Goal: Task Accomplishment & Management: Use online tool/utility

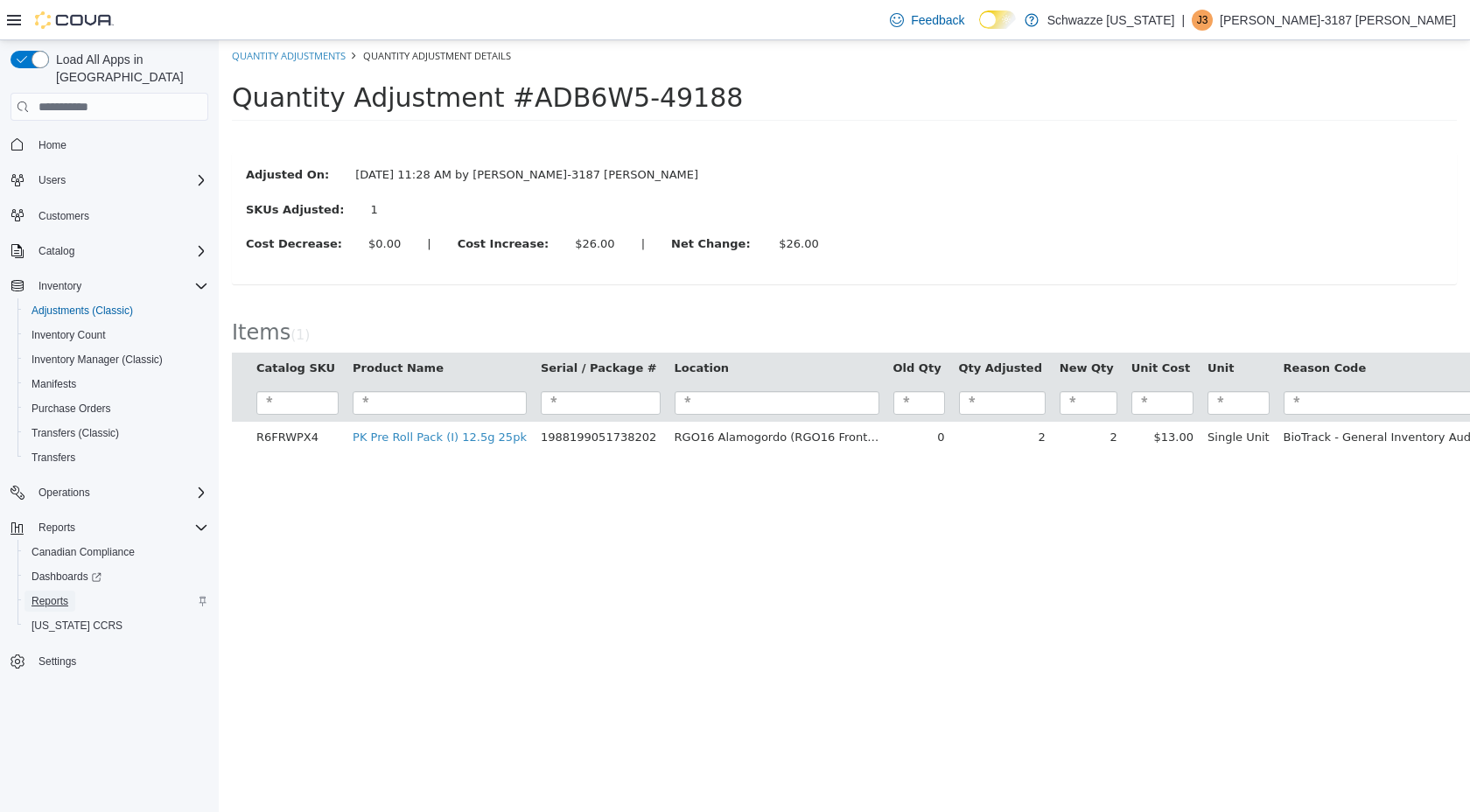
click at [46, 594] on span "Reports" at bounding box center [50, 601] width 37 height 14
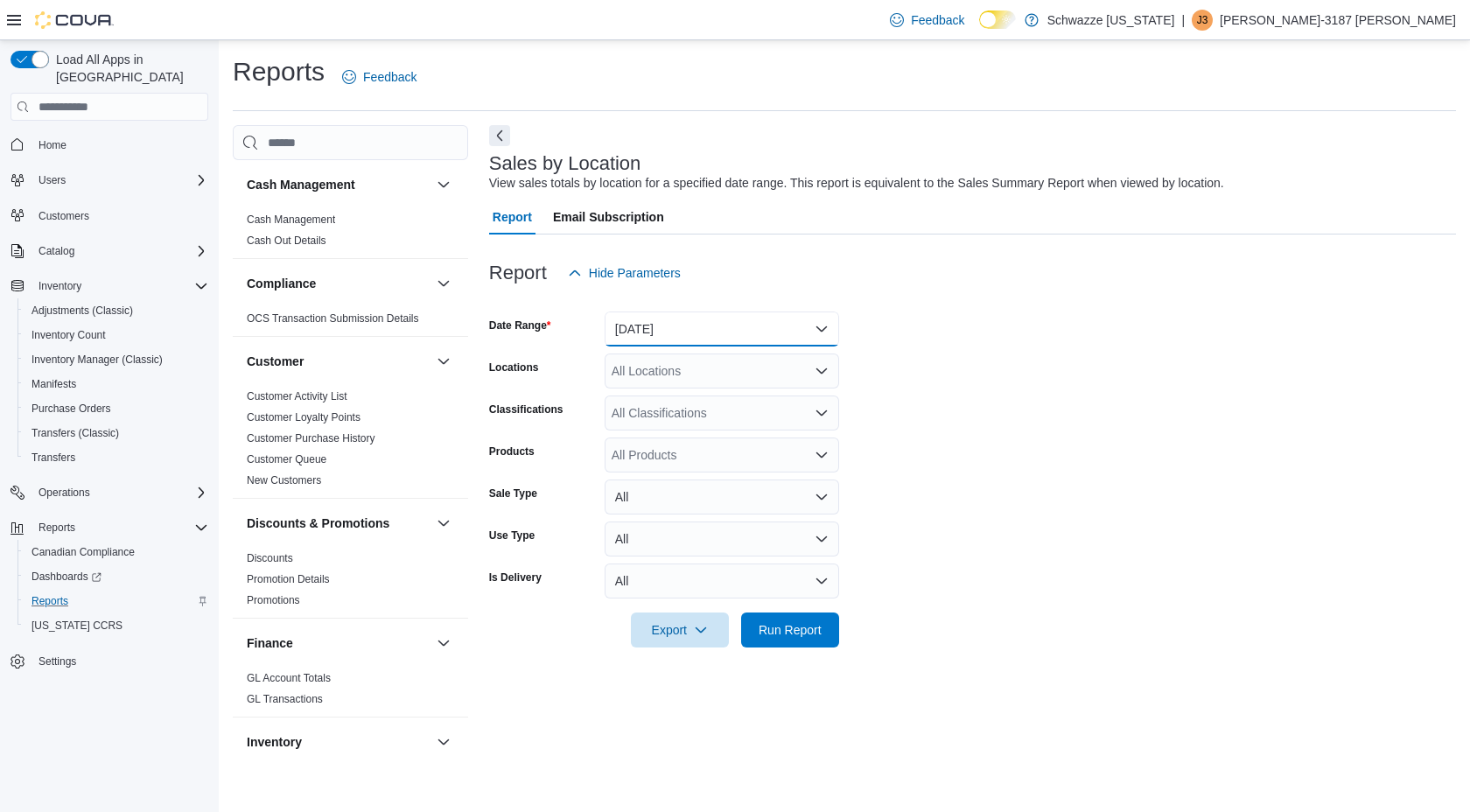
click at [701, 331] on button "[DATE]" at bounding box center [722, 328] width 235 height 35
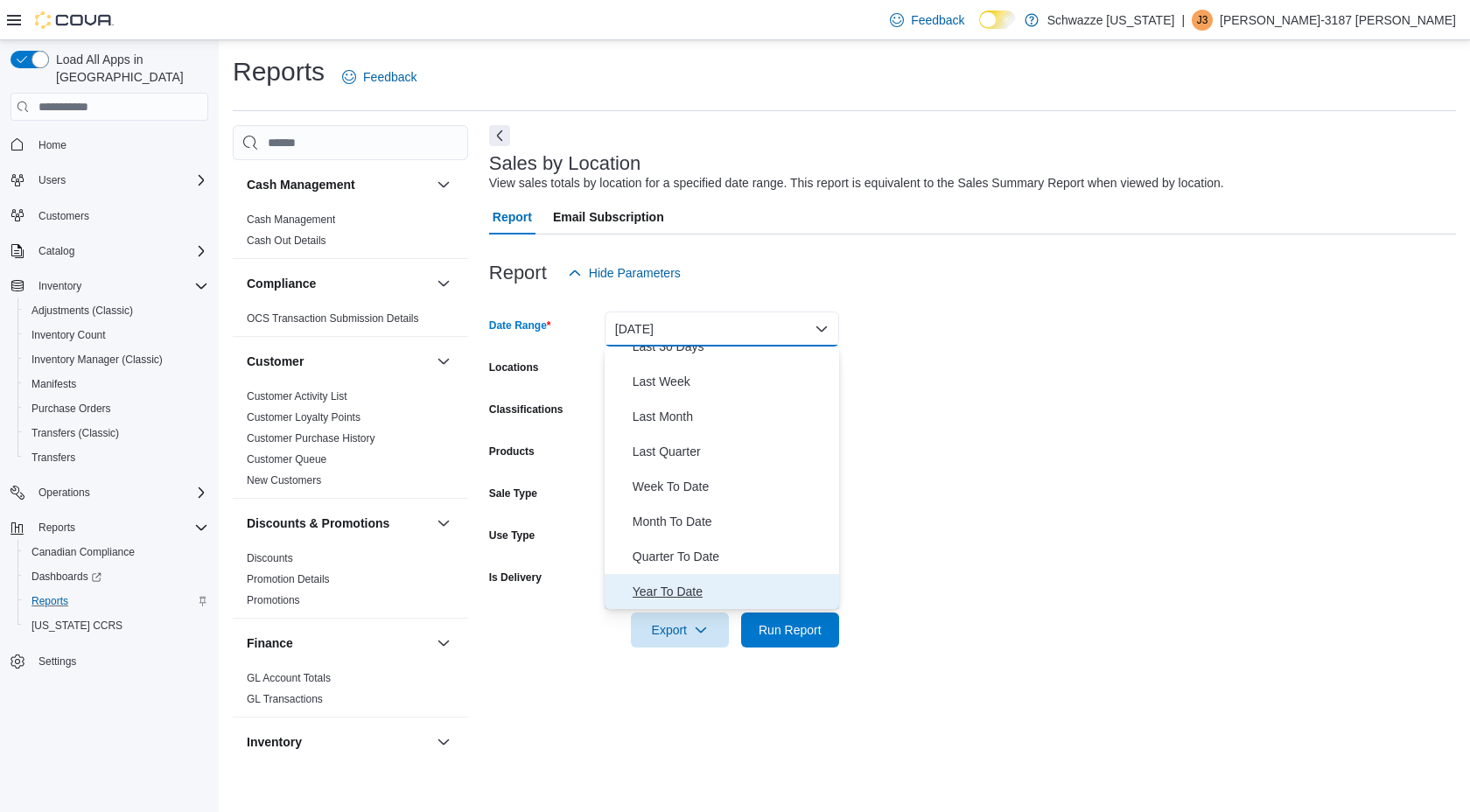
click at [685, 589] on span "Year To Date" at bounding box center [733, 592] width 200 height 21
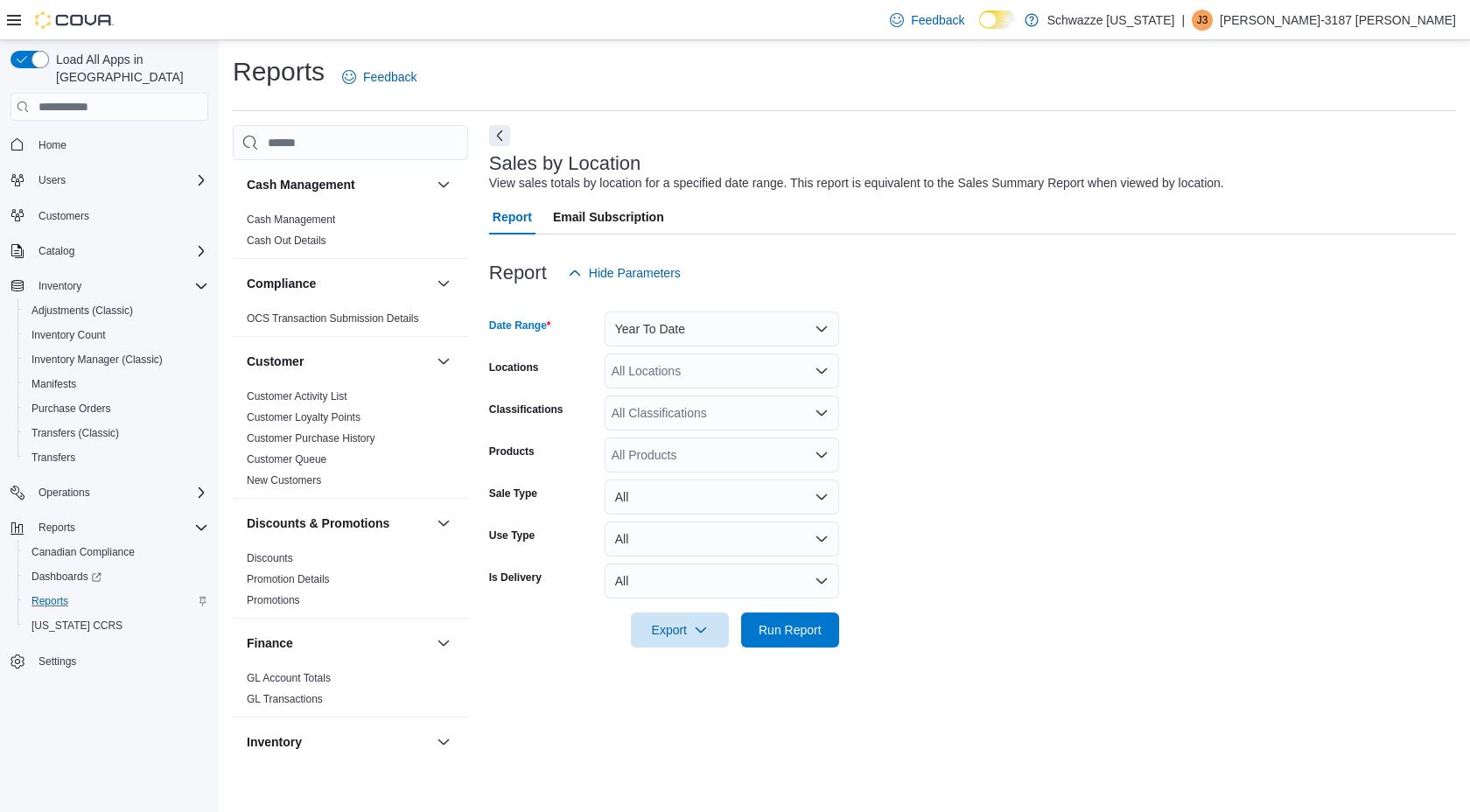
click at [692, 374] on div "All Locations" at bounding box center [722, 371] width 235 height 35
type input "***"
click at [713, 408] on span "RGO16 [GEOGRAPHIC_DATA]" at bounding box center [746, 401] width 172 height 17
click at [1023, 489] on form "Date Range Year To Date Locations RGO16 [GEOGRAPHIC_DATA] Classifications All C…" at bounding box center [973, 469] width 967 height 357
click at [792, 632] on span "Run Report" at bounding box center [790, 629] width 63 height 17
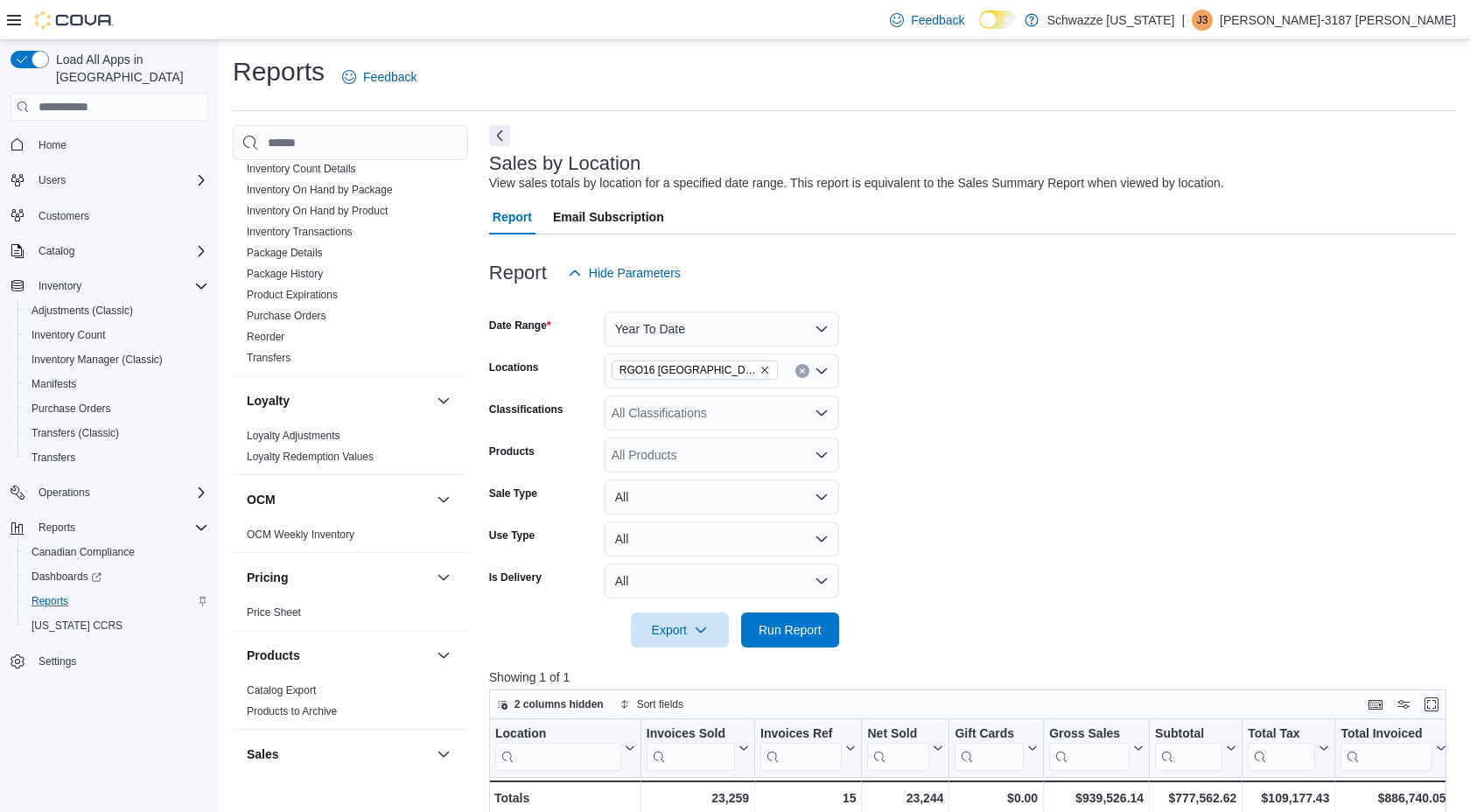
scroll to position [1077, 0]
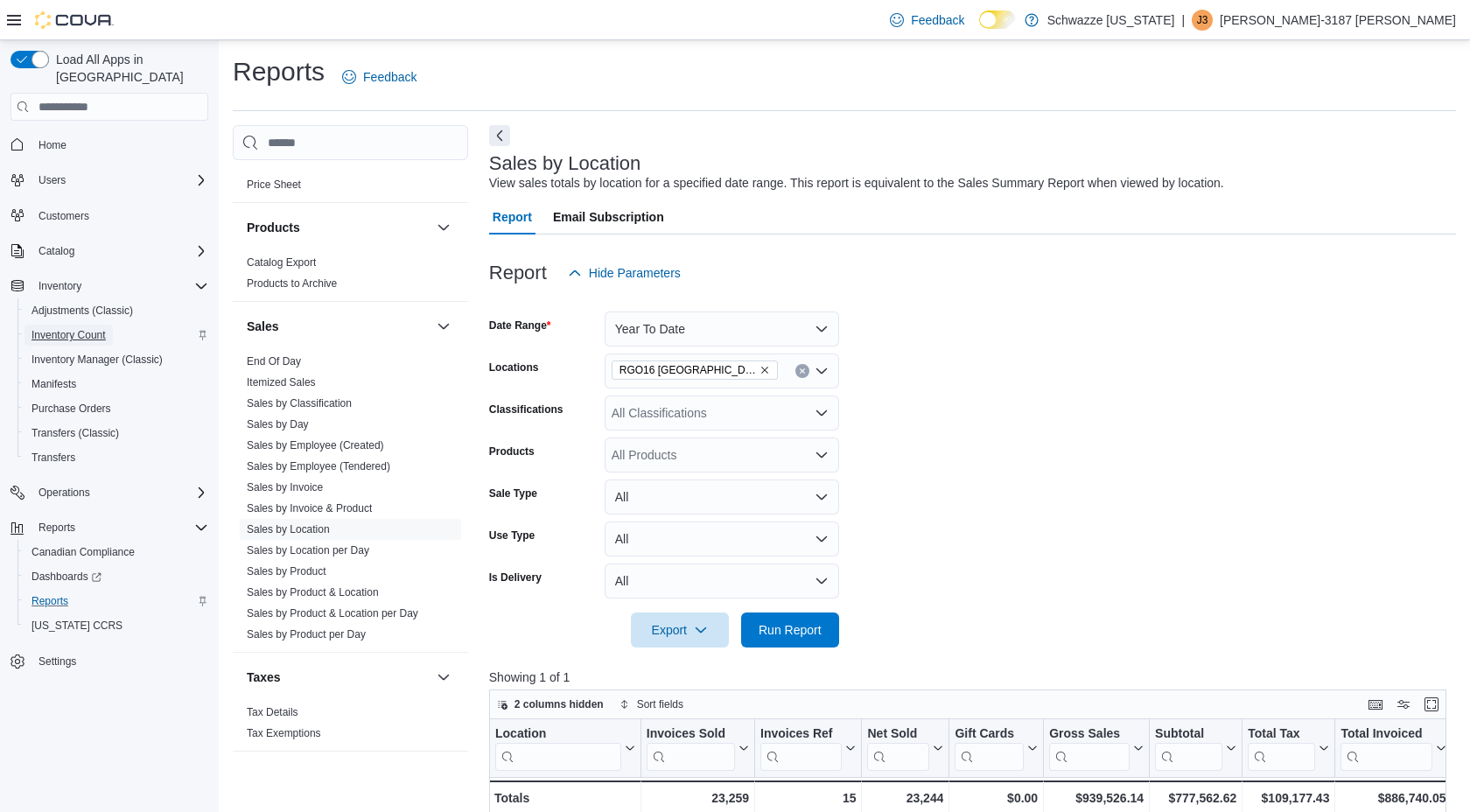
click at [77, 328] on span "Inventory Count" at bounding box center [69, 335] width 75 height 14
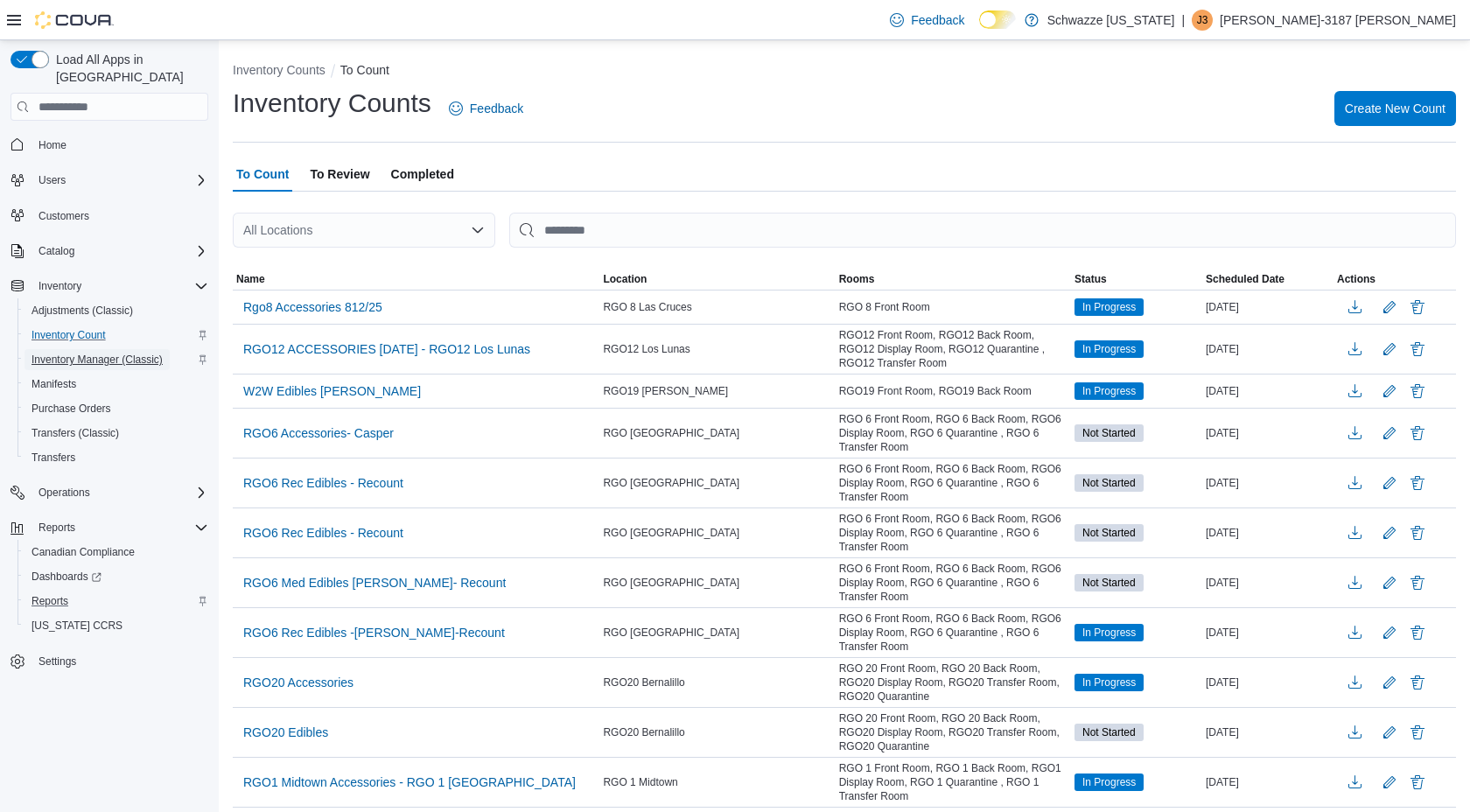
click at [103, 353] on span "Inventory Manager (Classic)" at bounding box center [97, 359] width 131 height 14
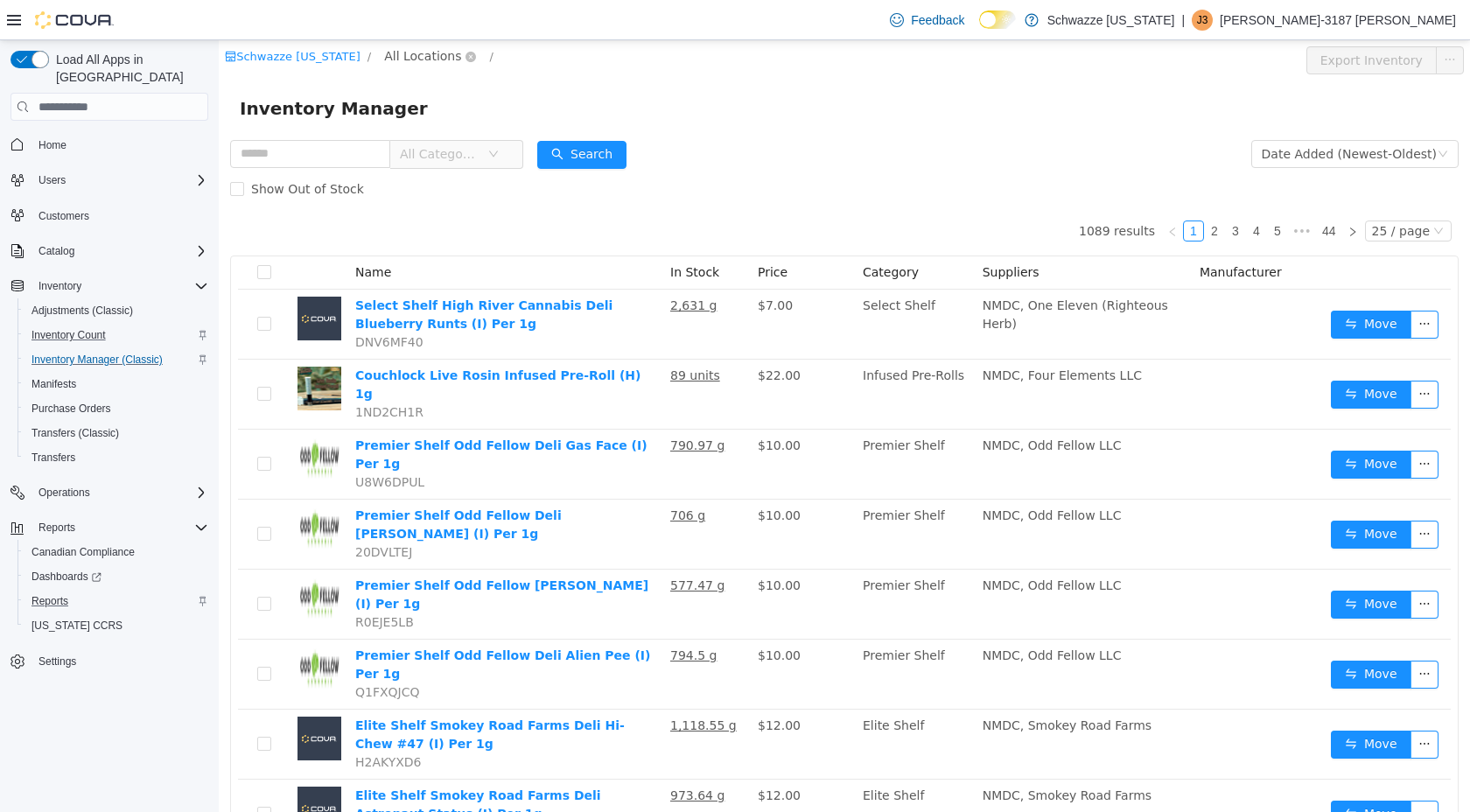
click at [432, 64] on span "All Locations" at bounding box center [422, 56] width 77 height 19
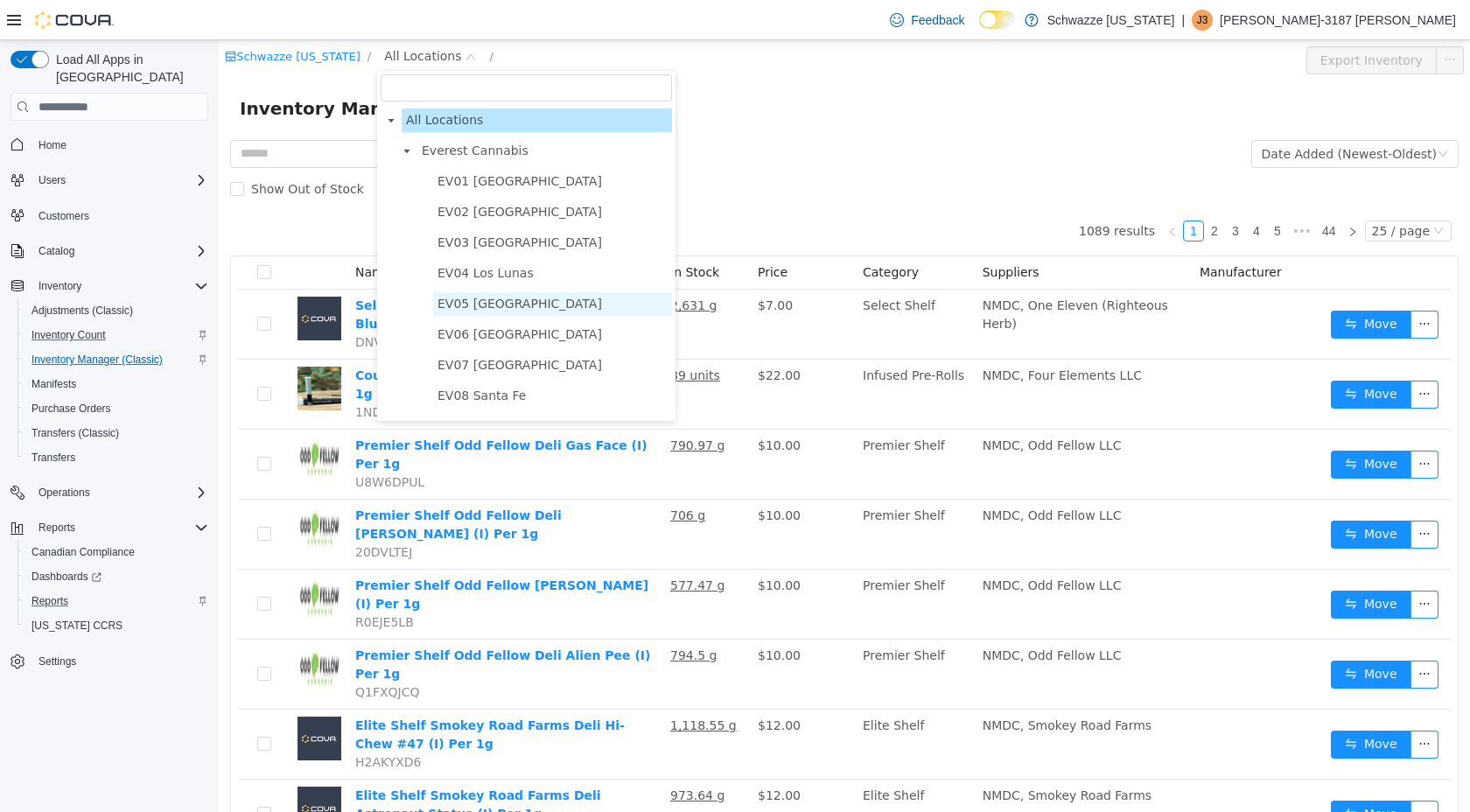
scroll to position [943, 0]
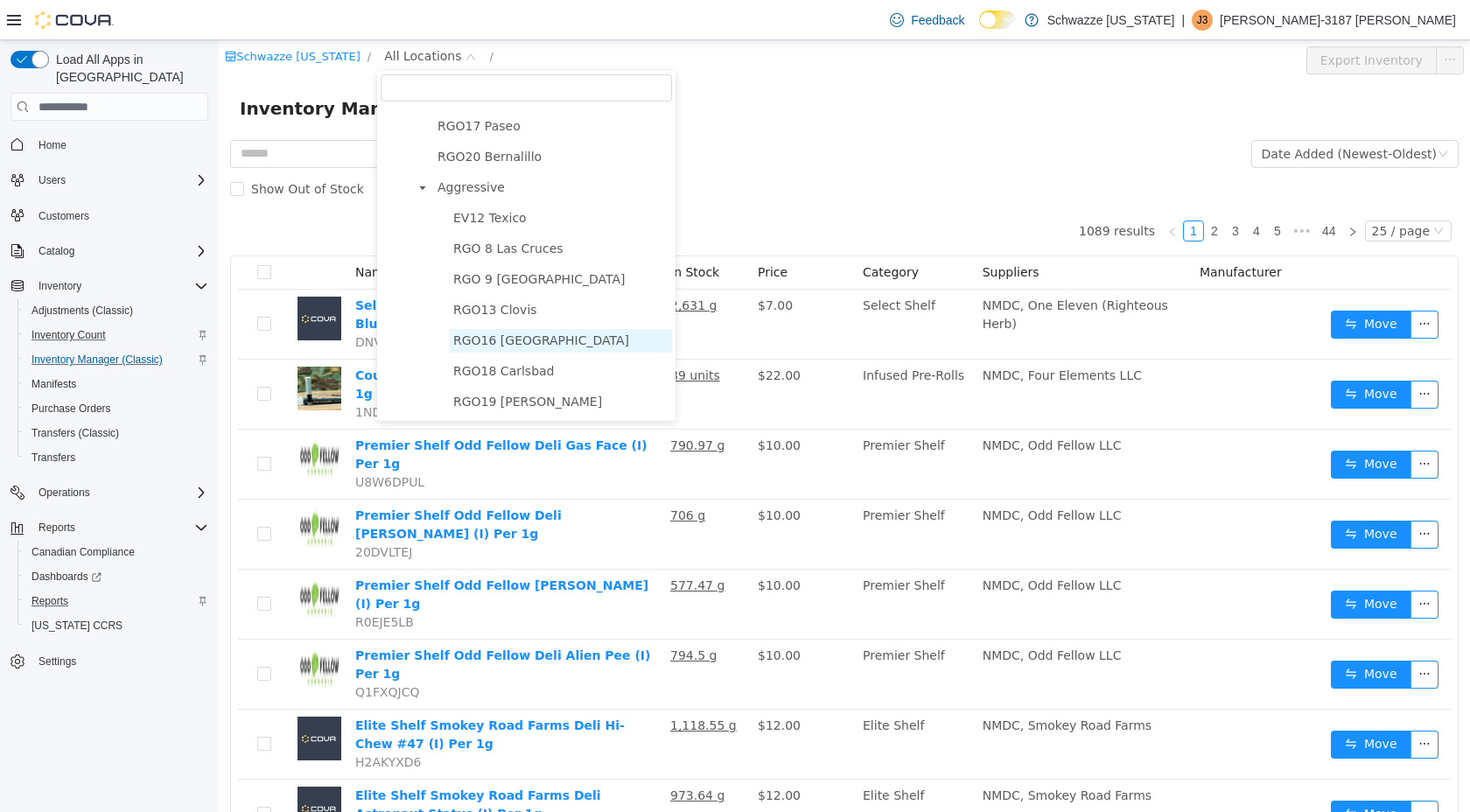
click at [532, 335] on span "RGO16 [GEOGRAPHIC_DATA]" at bounding box center [541, 340] width 175 height 14
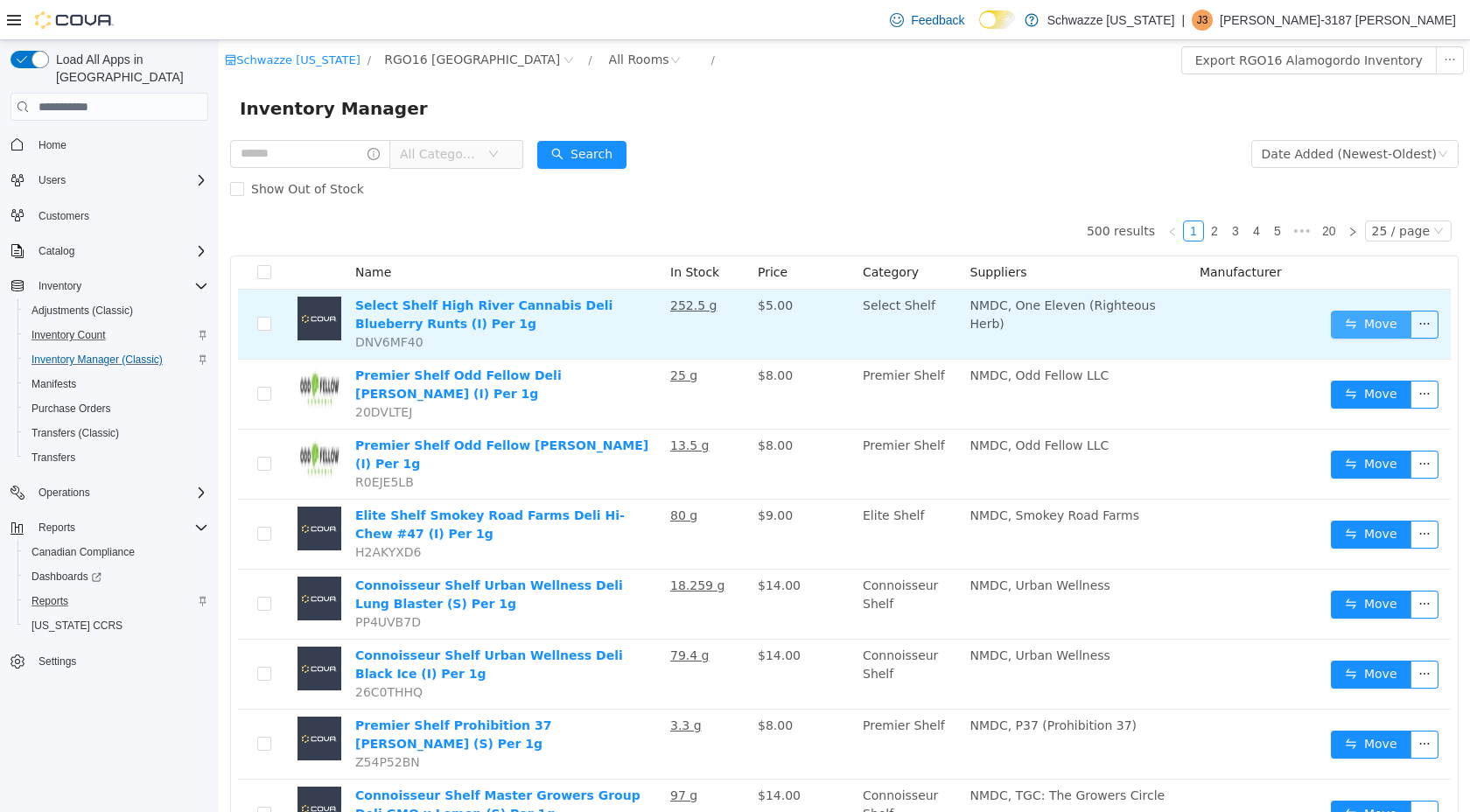
click at [1382, 324] on button "Move" at bounding box center [1370, 325] width 80 height 28
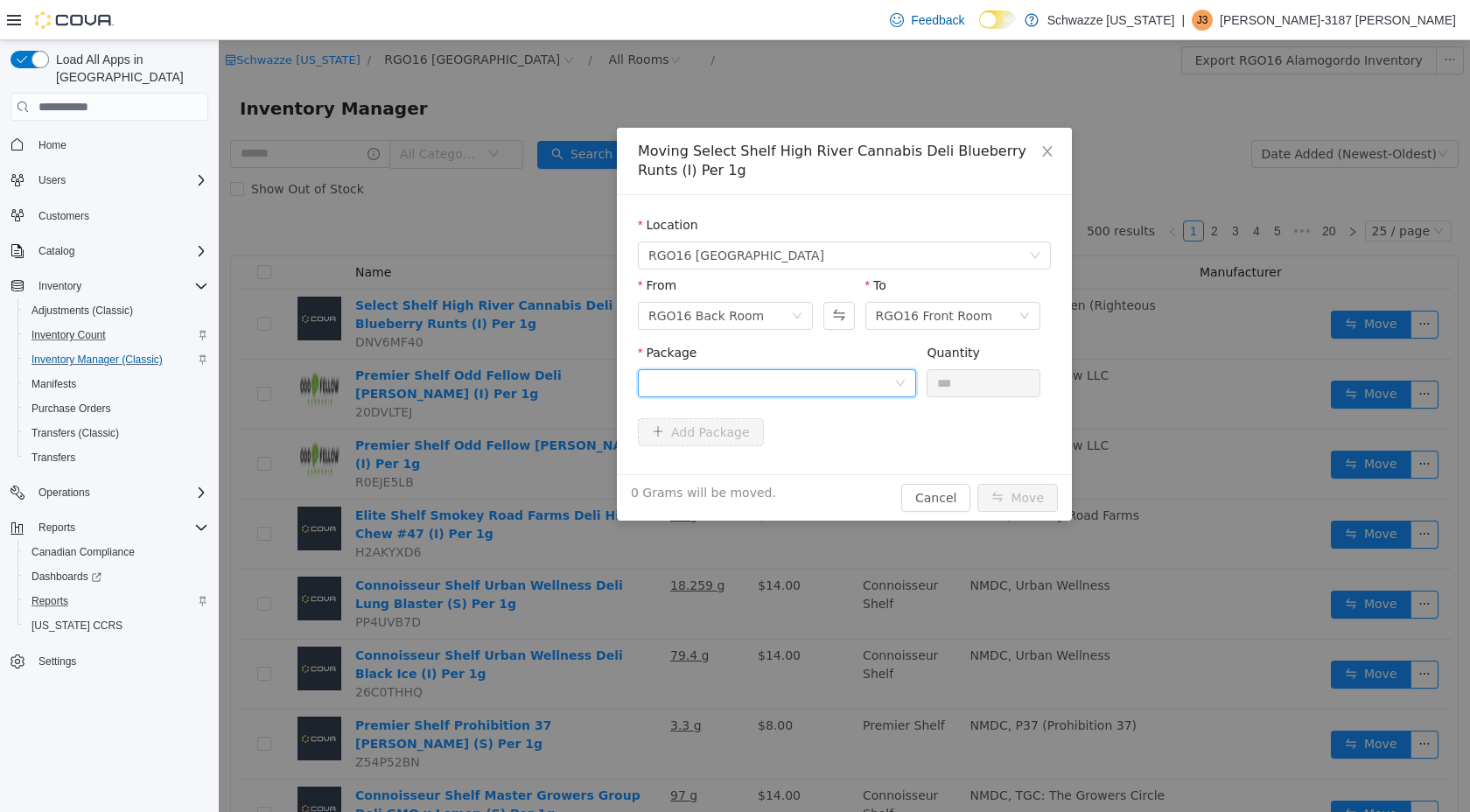
click at [874, 378] on div at bounding box center [771, 383] width 246 height 26
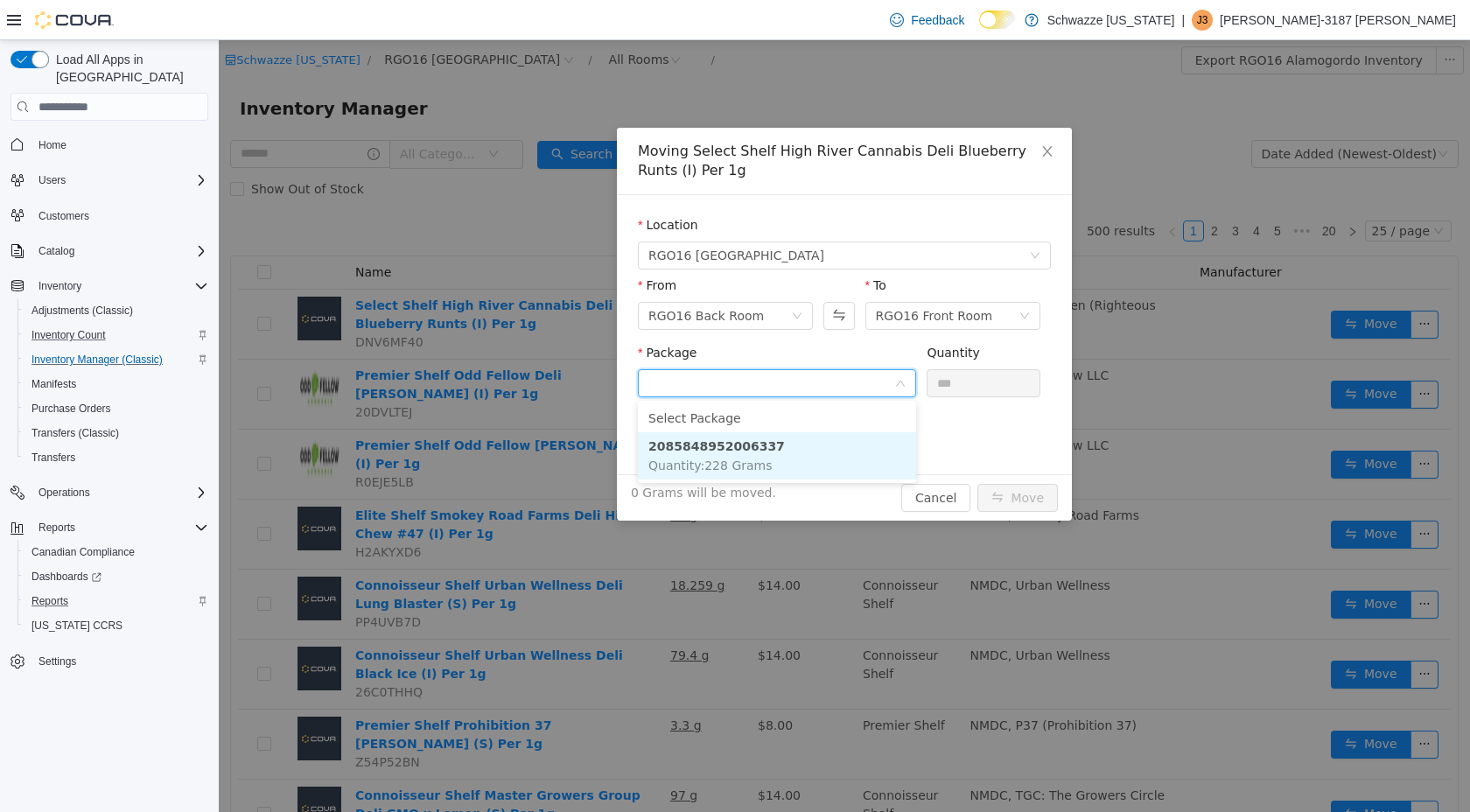
click at [842, 453] on li "2085848952006337 Quantity : 228 Grams" at bounding box center [776, 455] width 278 height 47
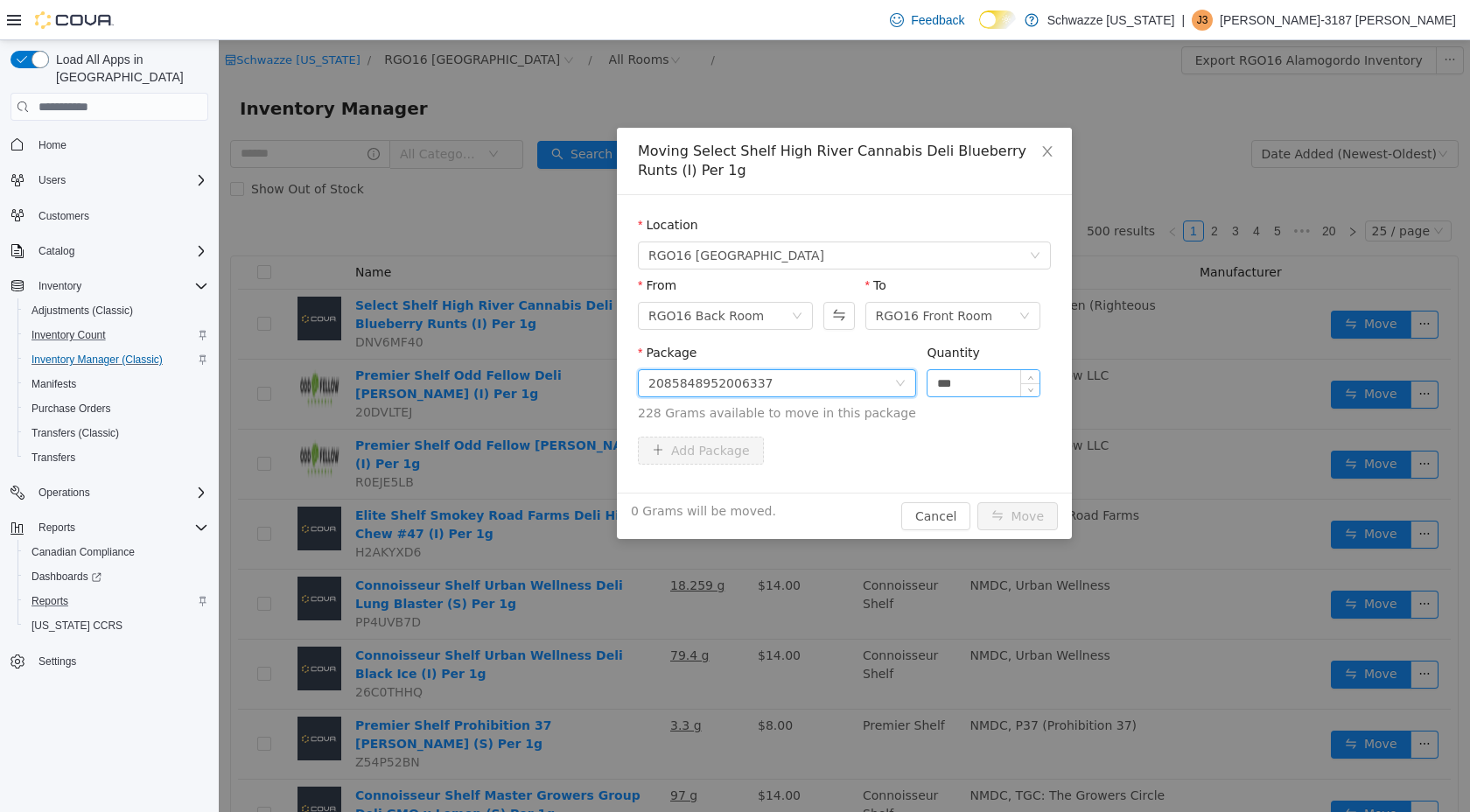
click at [961, 382] on input "***" at bounding box center [984, 383] width 112 height 26
type input "*****"
click at [1005, 434] on div "Package 2085848952006337 Quantity ***** 228 Grams available to move in this pac…" at bounding box center [844, 390] width 413 height 93
click at [1024, 513] on button "Move" at bounding box center [1017, 515] width 80 height 28
